Goal: Task Accomplishment & Management: Use online tool/utility

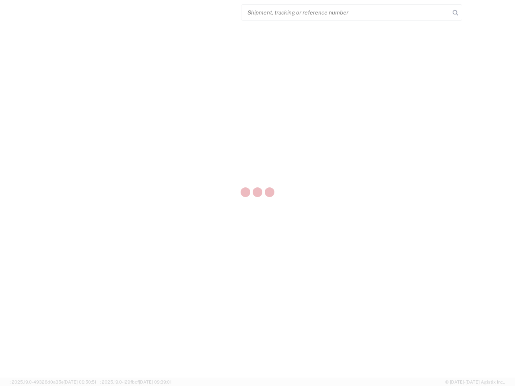
select select "US"
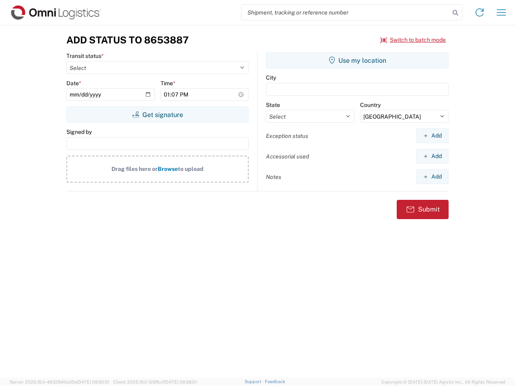
click at [346, 12] on input "search" at bounding box center [345, 12] width 208 height 15
click at [456, 13] on icon at bounding box center [455, 12] width 11 height 11
click at [480, 12] on icon at bounding box center [479, 12] width 13 height 13
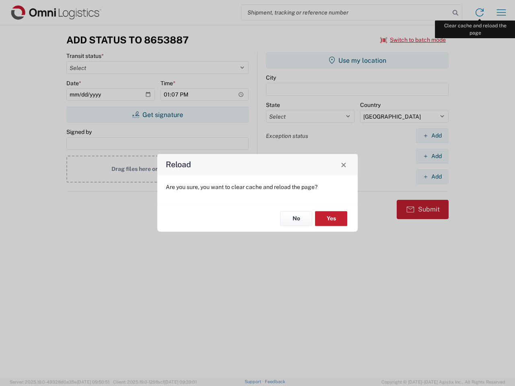
click at [501, 12] on div "Reload Are you sure, you want to clear cache and reload the page? No Yes" at bounding box center [257, 193] width 515 height 386
click at [413, 40] on div "Reload Are you sure, you want to clear cache and reload the page? No Yes" at bounding box center [257, 193] width 515 height 386
click at [157, 115] on div "Reload Are you sure, you want to clear cache and reload the page? No Yes" at bounding box center [257, 193] width 515 height 386
click at [357, 60] on div "Reload Are you sure, you want to clear cache and reload the page? No Yes" at bounding box center [257, 193] width 515 height 386
click at [432, 136] on div "Reload Are you sure, you want to clear cache and reload the page? No Yes" at bounding box center [257, 193] width 515 height 386
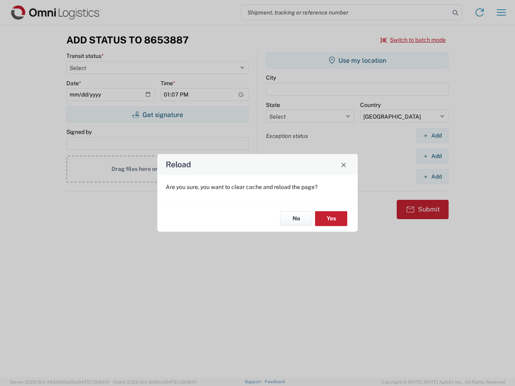
click at [432, 156] on div "Reload Are you sure, you want to clear cache and reload the page? No Yes" at bounding box center [257, 193] width 515 height 386
click at [432, 177] on div "Reload Are you sure, you want to clear cache and reload the page? No Yes" at bounding box center [257, 193] width 515 height 386
